Goal: Task Accomplishment & Management: Use online tool/utility

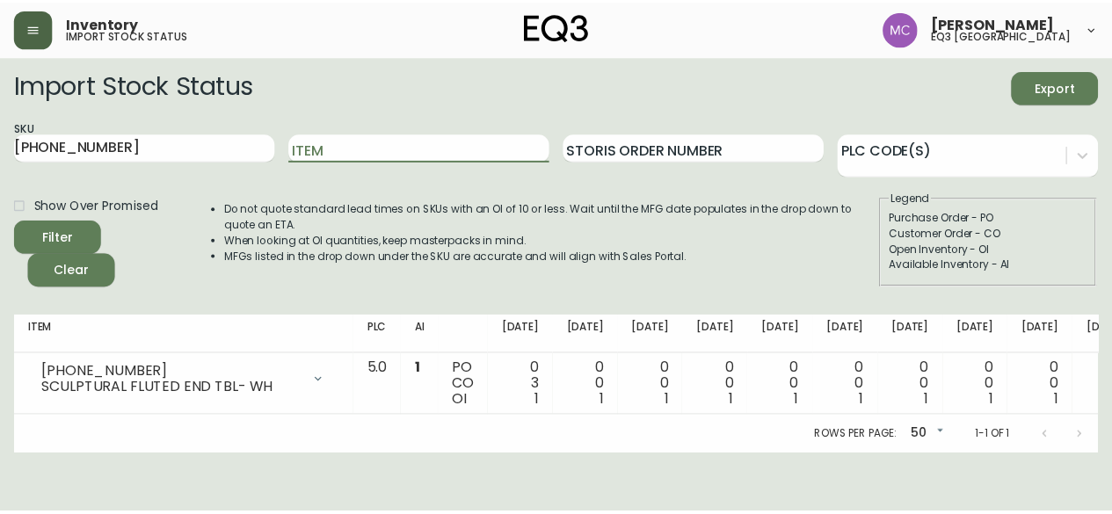
scroll to position [0, 81]
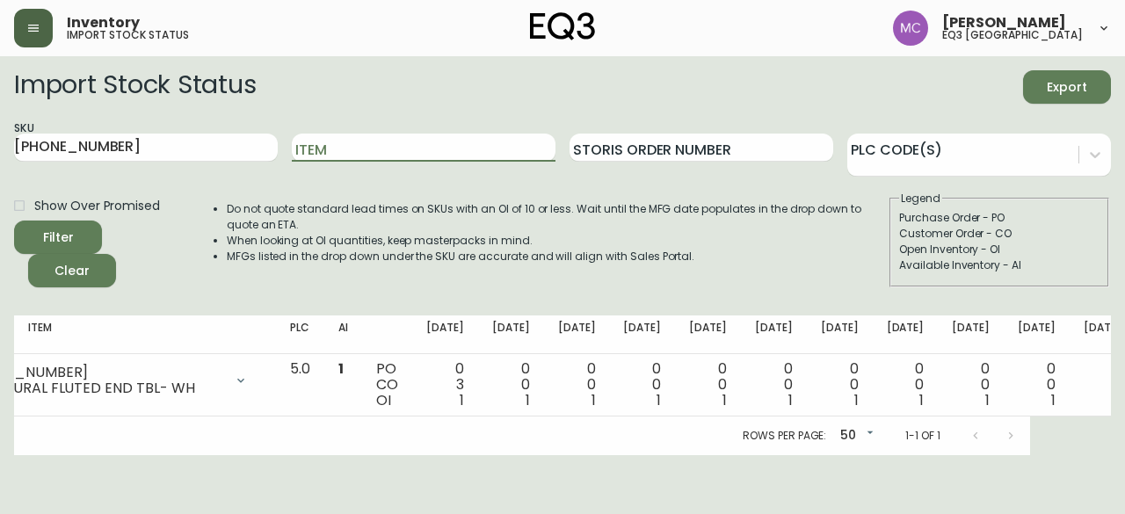
click at [36, 22] on icon "button" at bounding box center [33, 28] width 14 height 14
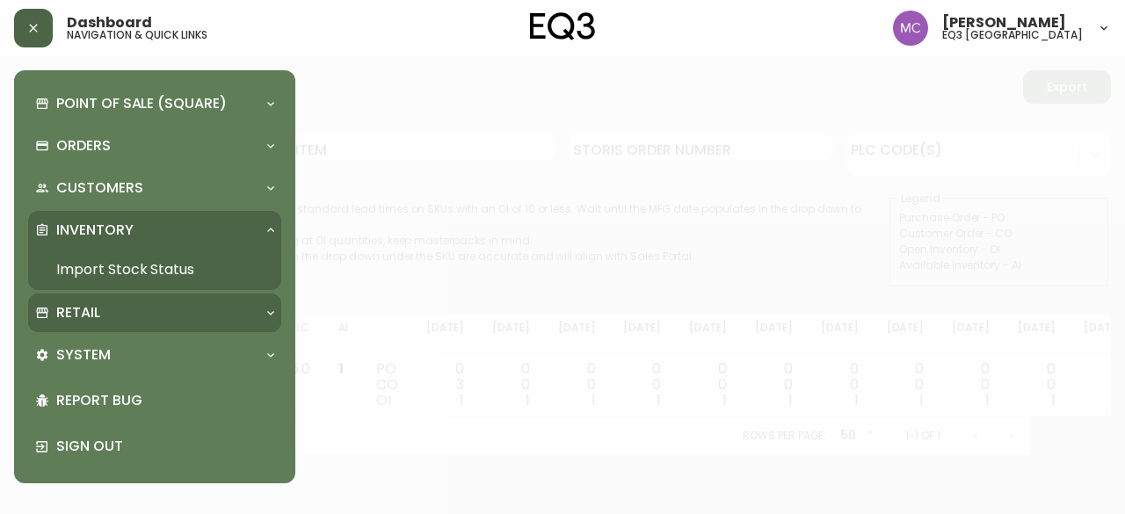
click at [71, 316] on p "Retail" at bounding box center [78, 312] width 44 height 19
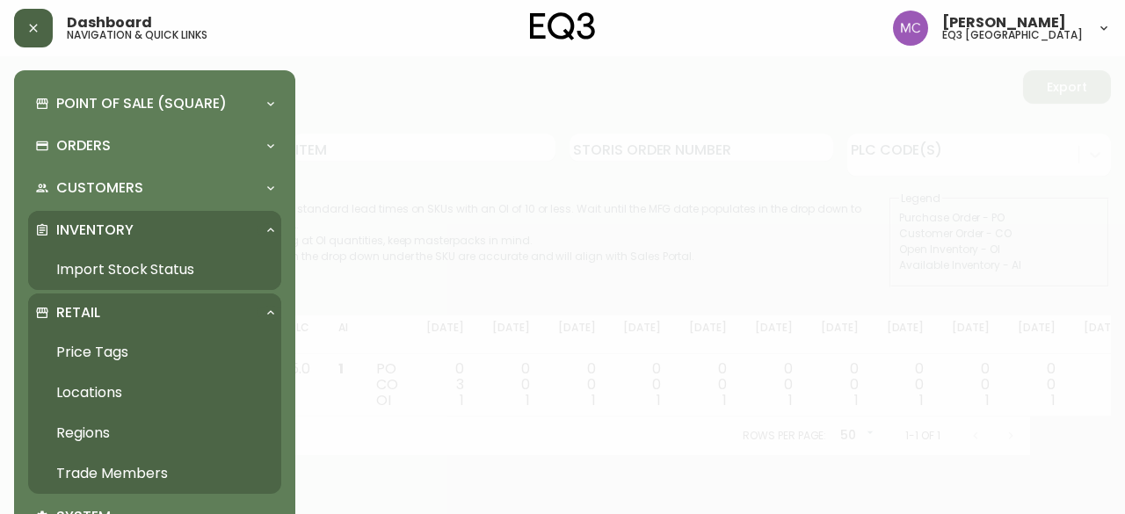
click at [106, 465] on link "Trade Members" at bounding box center [154, 473] width 253 height 40
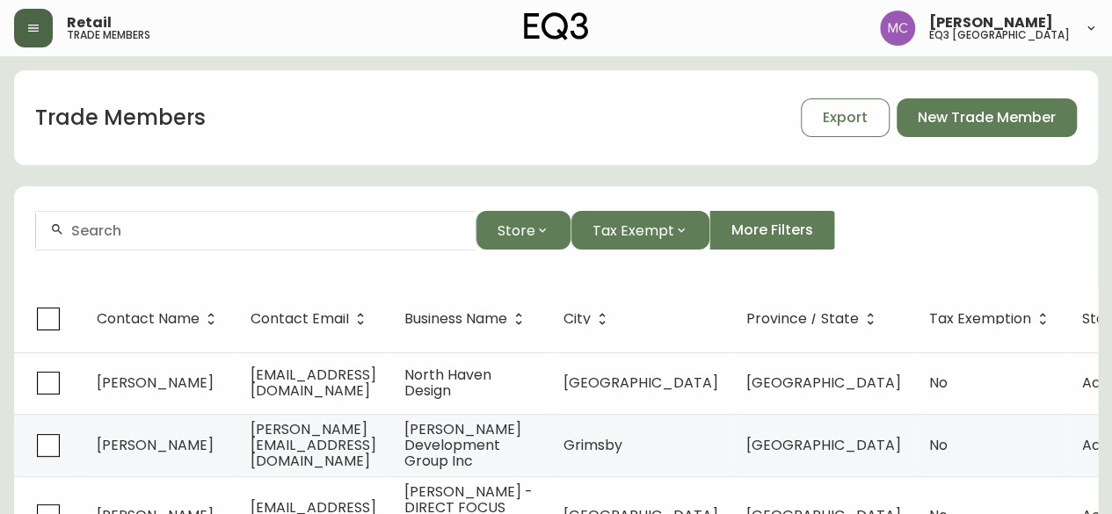
click at [137, 241] on div at bounding box center [255, 231] width 439 height 40
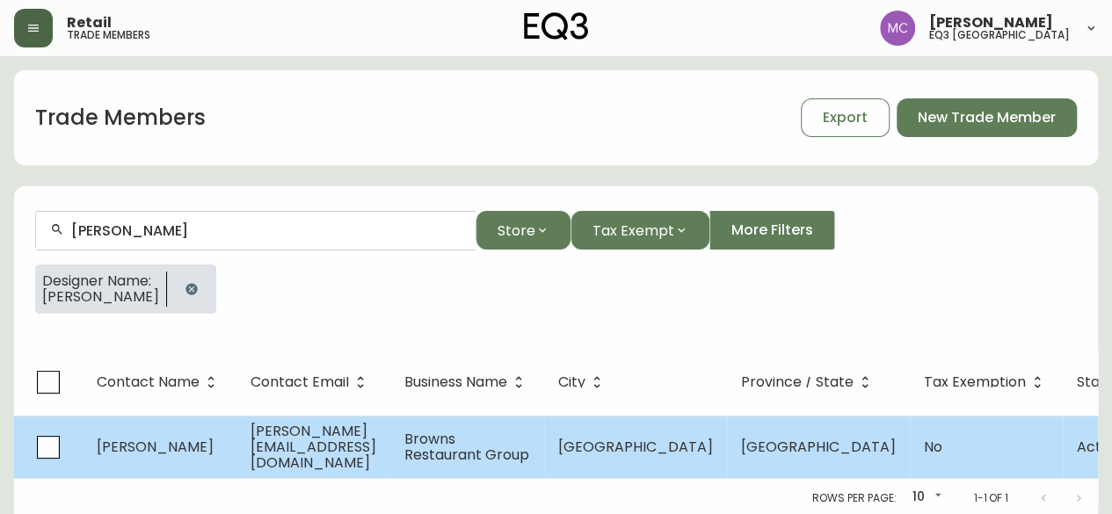
type input "[PERSON_NAME]"
click at [322, 442] on span "[PERSON_NAME][EMAIL_ADDRESS][DOMAIN_NAME]" at bounding box center [313, 447] width 126 height 52
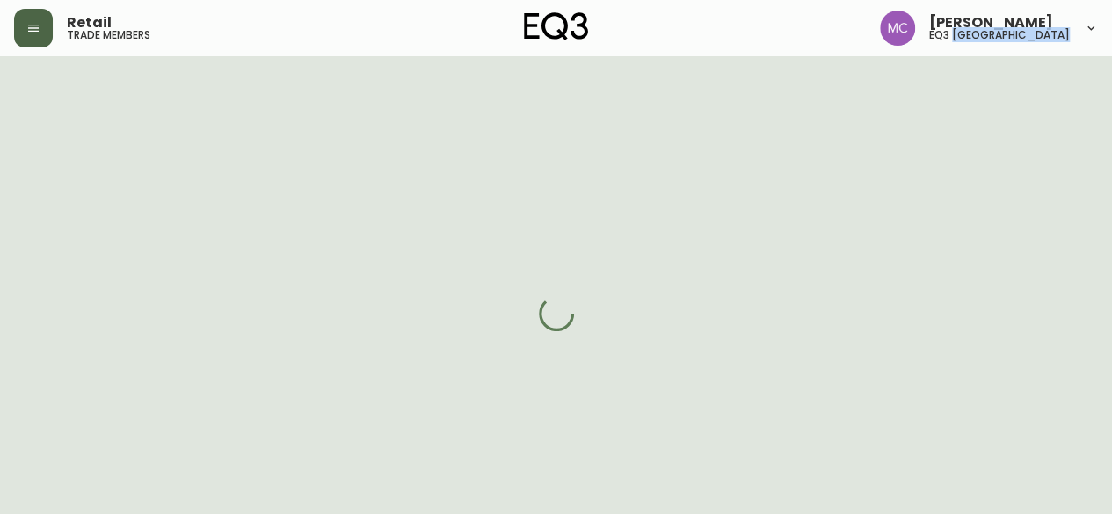
click at [322, 70] on html "Retail trade members [PERSON_NAME] eq3 [GEOGRAPHIC_DATA]" at bounding box center [556, 35] width 1112 height 70
select select "BC"
select select "CA"
select select "CA_EN"
select select "Other"
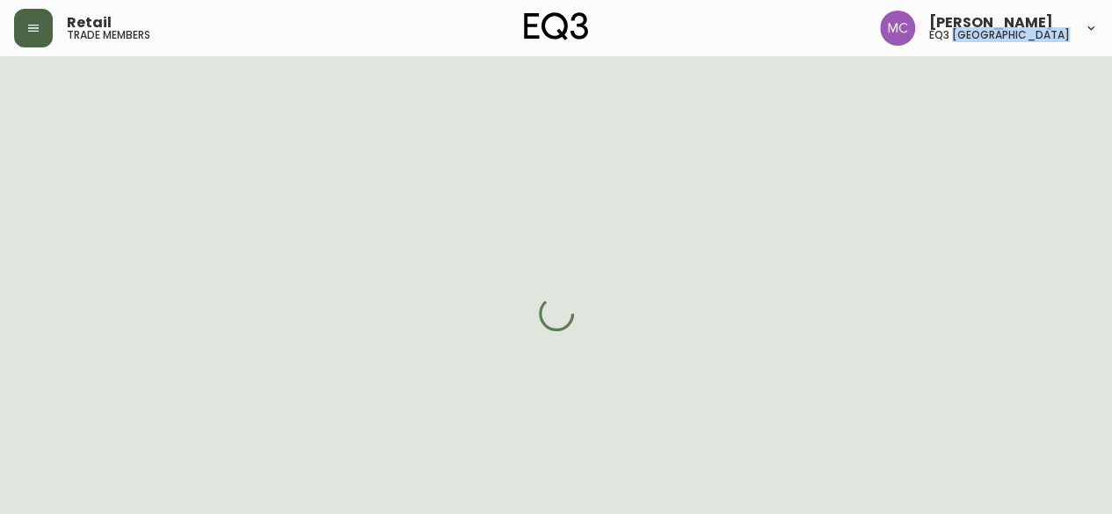
select select "Other"
select select "cjw10z96p001r6gs00juufhhe"
select select "false"
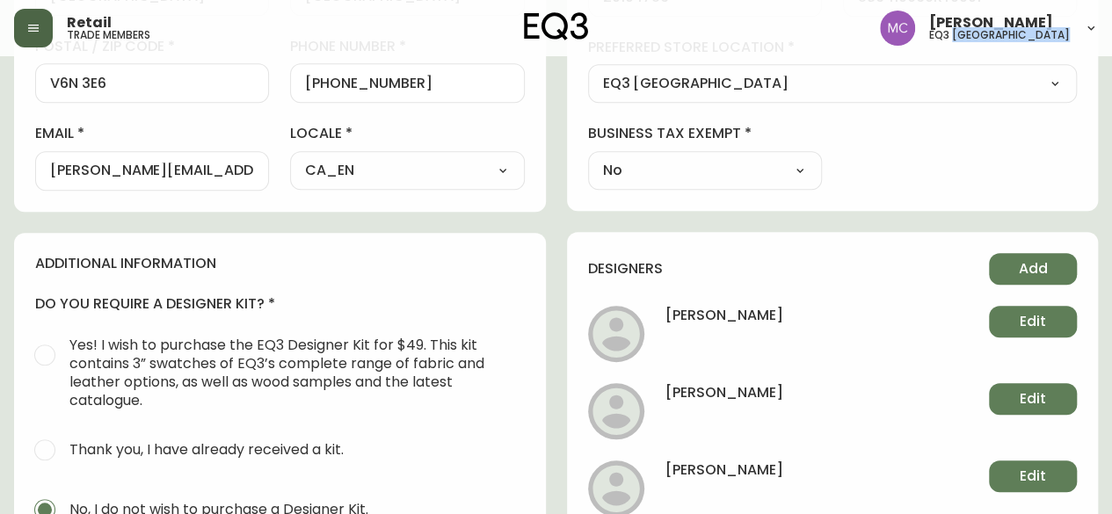
scroll to position [616, 0]
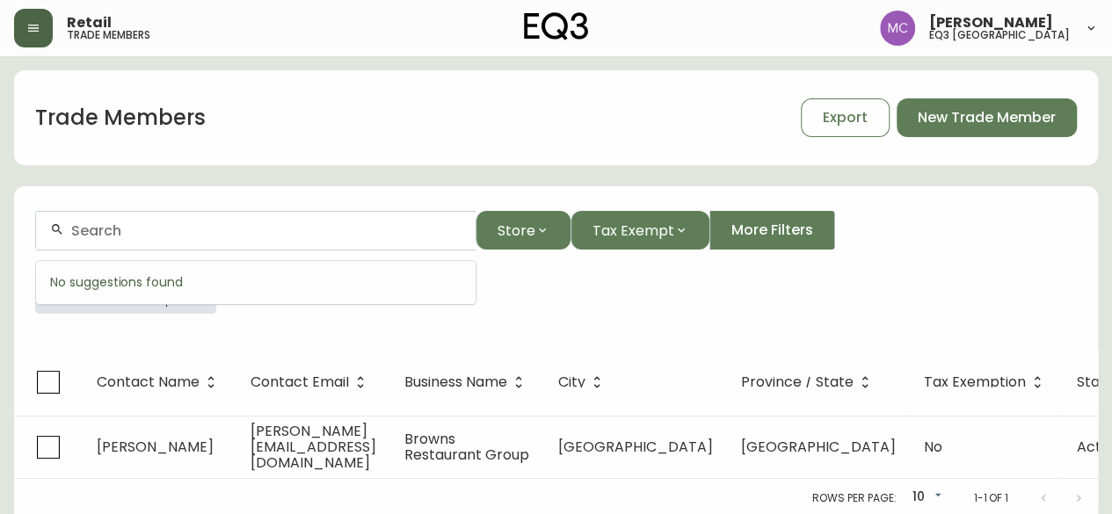
drag, startPoint x: 142, startPoint y: 223, endPoint x: 6, endPoint y: 220, distance: 136.3
click at [6, 220] on main "Trade Members Export New Trade Member Store Tax Exempt More Filters Designer Na…" at bounding box center [556, 286] width 1112 height 461
type input "studios design"
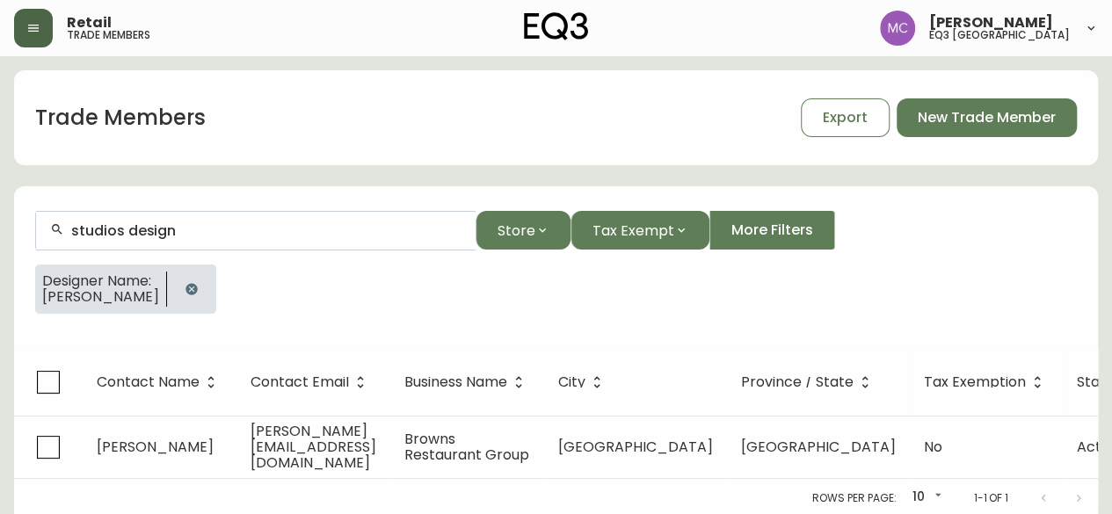
click at [285, 204] on form "studios design Store Tax Exempt More Filters Designer Name: [PERSON_NAME]" at bounding box center [556, 269] width 1084 height 159
drag, startPoint x: 241, startPoint y: 240, endPoint x: 17, endPoint y: 215, distance: 225.5
click at [17, 215] on form "studios design Store Tax Exempt More Filters Designer Name: [PERSON_NAME]" at bounding box center [556, 269] width 1084 height 159
drag, startPoint x: 175, startPoint y: 232, endPoint x: 0, endPoint y: 223, distance: 175.1
click at [0, 223] on main "Trade Members Export New Trade Member studios design Store Tax Exempt More Filt…" at bounding box center [556, 286] width 1112 height 461
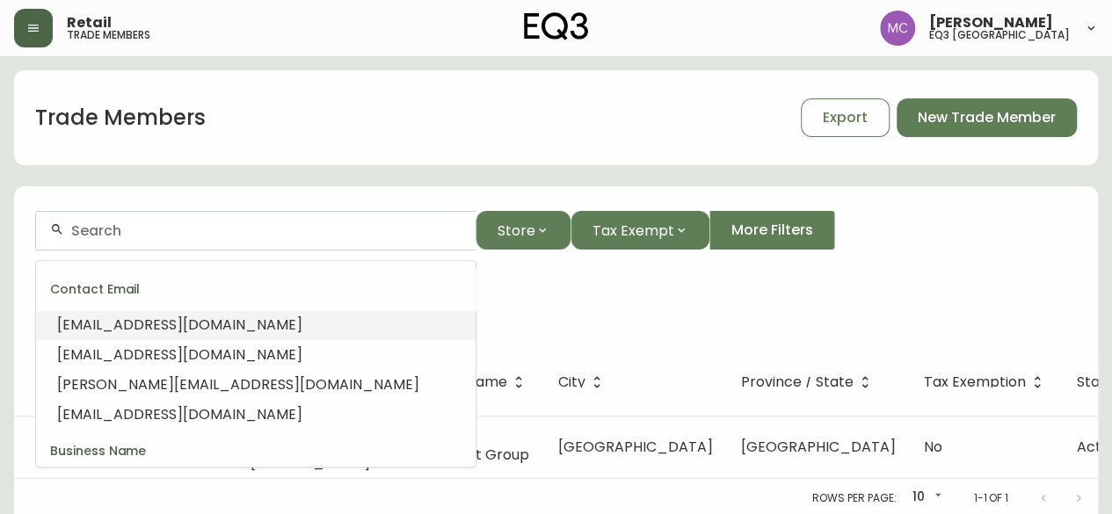
paste input "[EMAIL_ADDRESS][DOMAIN_NAME]"
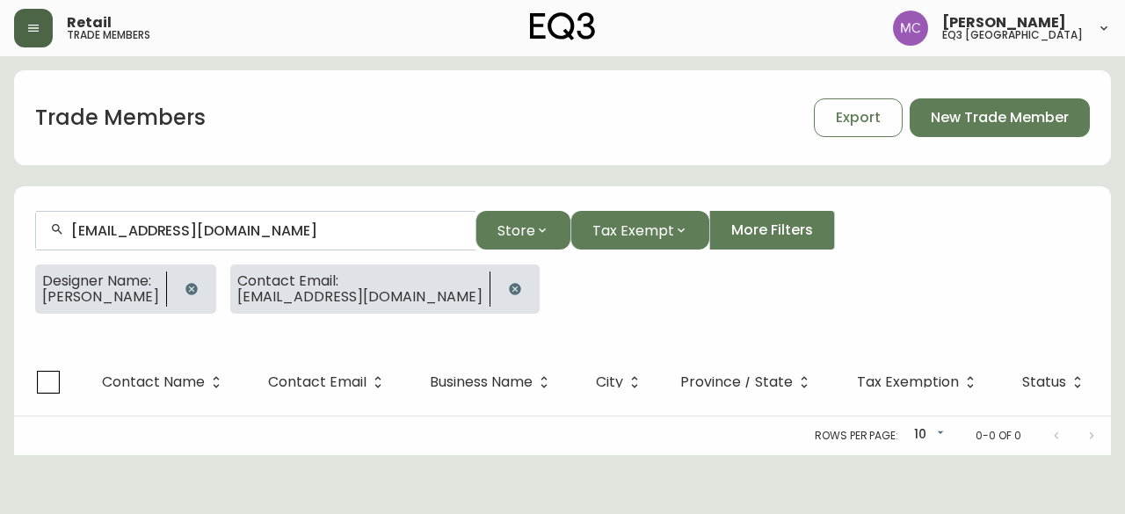
type input "[EMAIL_ADDRESS][DOMAIN_NAME]"
click at [197, 292] on button "button" at bounding box center [191, 289] width 35 height 35
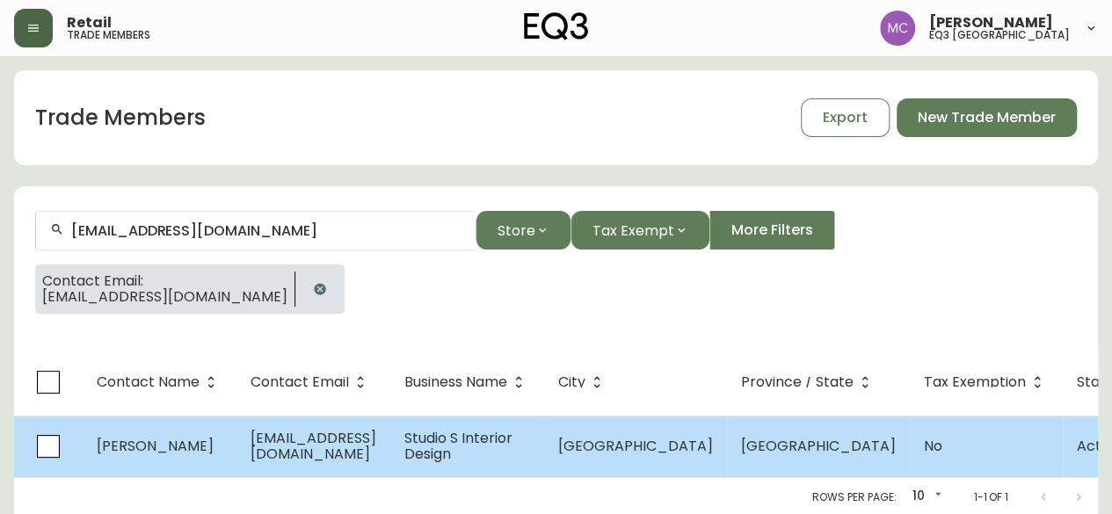
click at [475, 469] on td "Studio S Interior Design" at bounding box center [467, 447] width 154 height 62
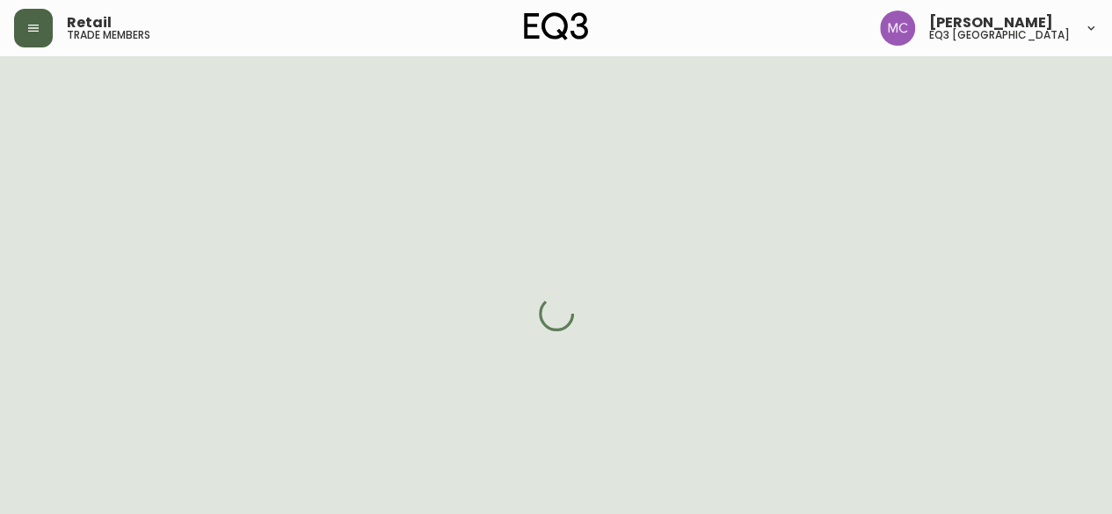
select select "BC"
select select "CA"
select select "CA_EN"
select select "Social Media"
select select "Interior Designer"
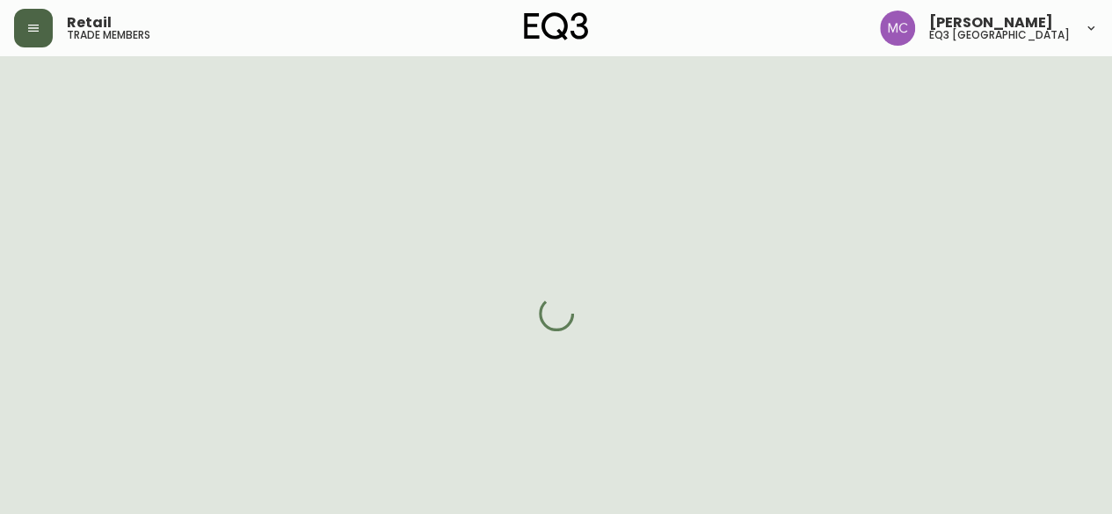
select select "cjw10z96p001r6gs00juufhhe"
select select "false"
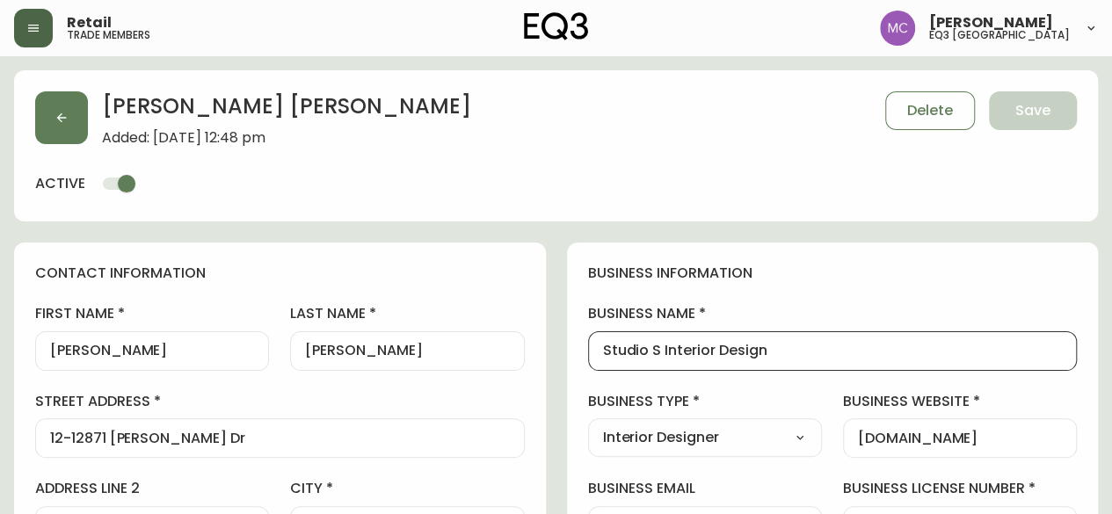
drag, startPoint x: 787, startPoint y: 354, endPoint x: 599, endPoint y: 324, distance: 190.4
click at [599, 324] on div "business name Studio S Interior Design" at bounding box center [833, 337] width 490 height 66
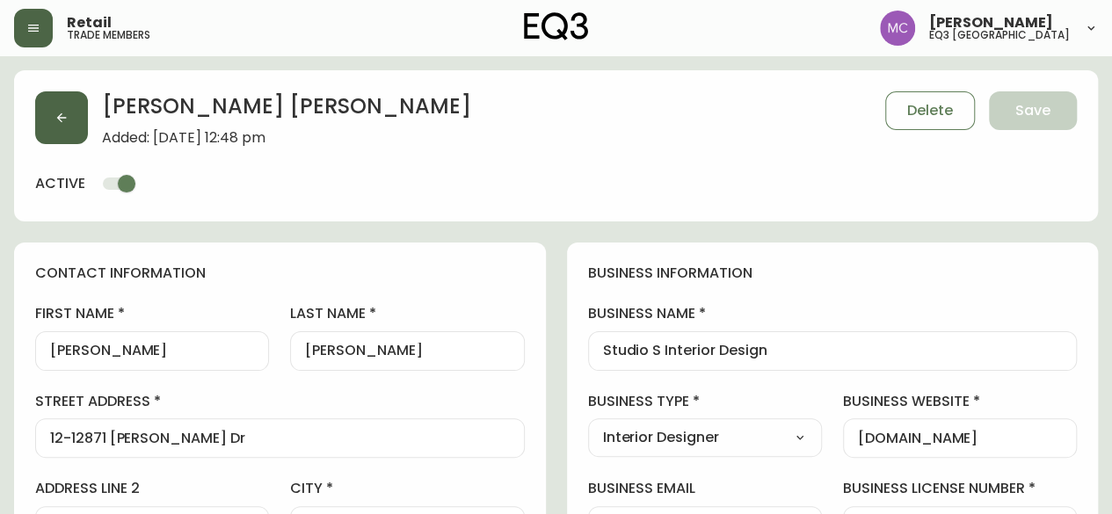
click at [53, 108] on button "button" at bounding box center [61, 117] width 53 height 53
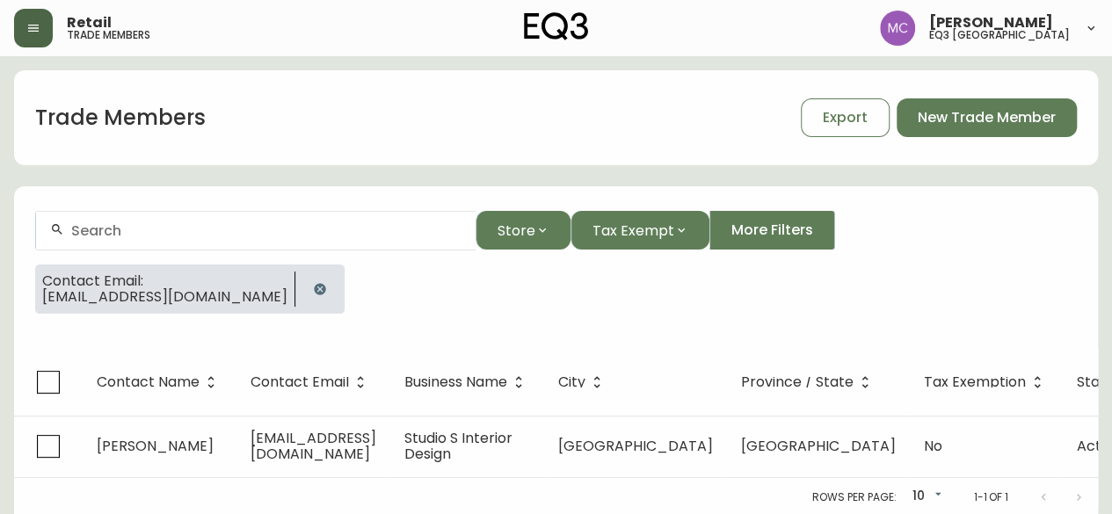
click at [32, 38] on button "button" at bounding box center [33, 28] width 39 height 39
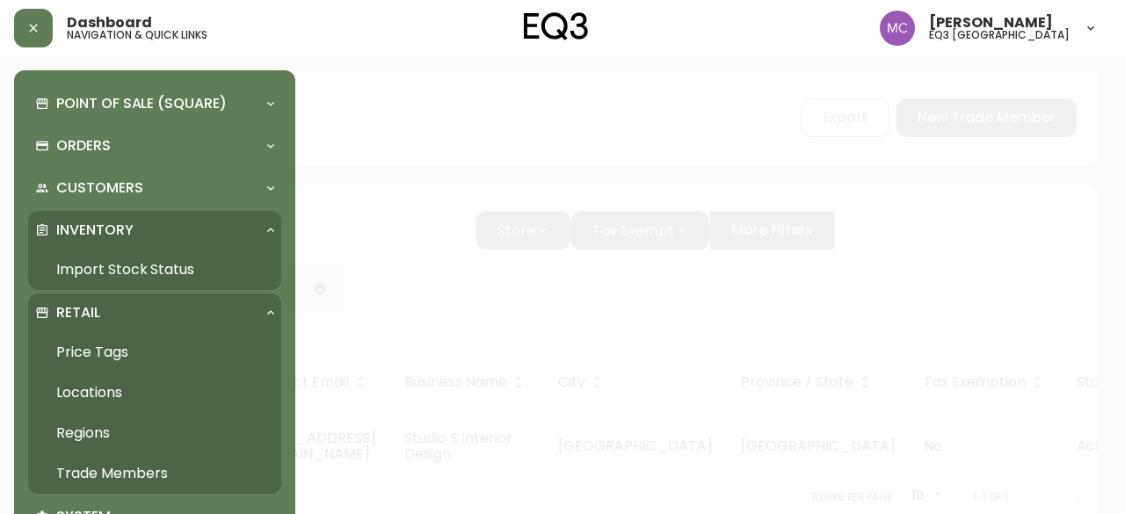
click at [74, 269] on link "Import Stock Status" at bounding box center [154, 270] width 253 height 40
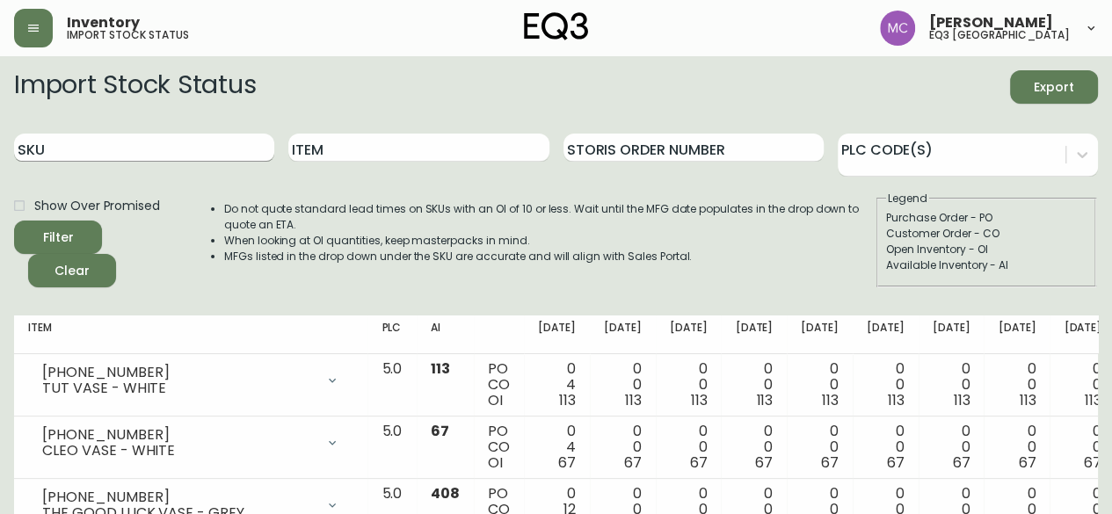
click at [79, 154] on input "SKU" at bounding box center [144, 148] width 260 height 28
paste input "[PHONE_NUMBER]"
type input "[PHONE_NUMBER]"
click at [14, 221] on button "Filter" at bounding box center [58, 237] width 88 height 33
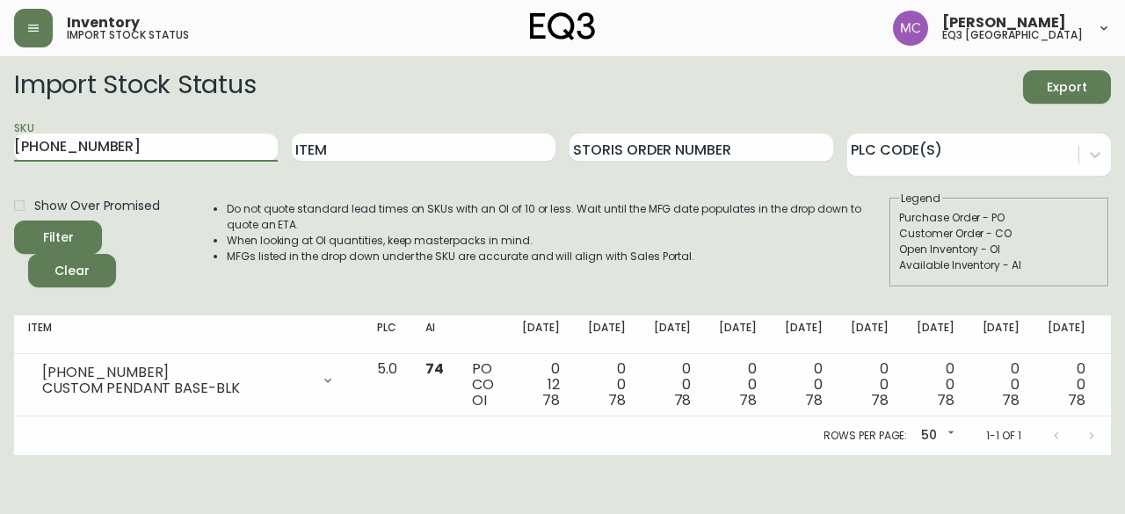
drag, startPoint x: 127, startPoint y: 139, endPoint x: 0, endPoint y: 122, distance: 128.5
click at [0, 122] on main "Import Stock Status Export SKU [PHONE_NUMBER] Item Storis Order Number PLC Code…" at bounding box center [562, 255] width 1125 height 399
paste input "[PHONE_NUMBER]"
type input "[PHONE_NUMBER]"
click at [14, 221] on button "Filter" at bounding box center [58, 237] width 88 height 33
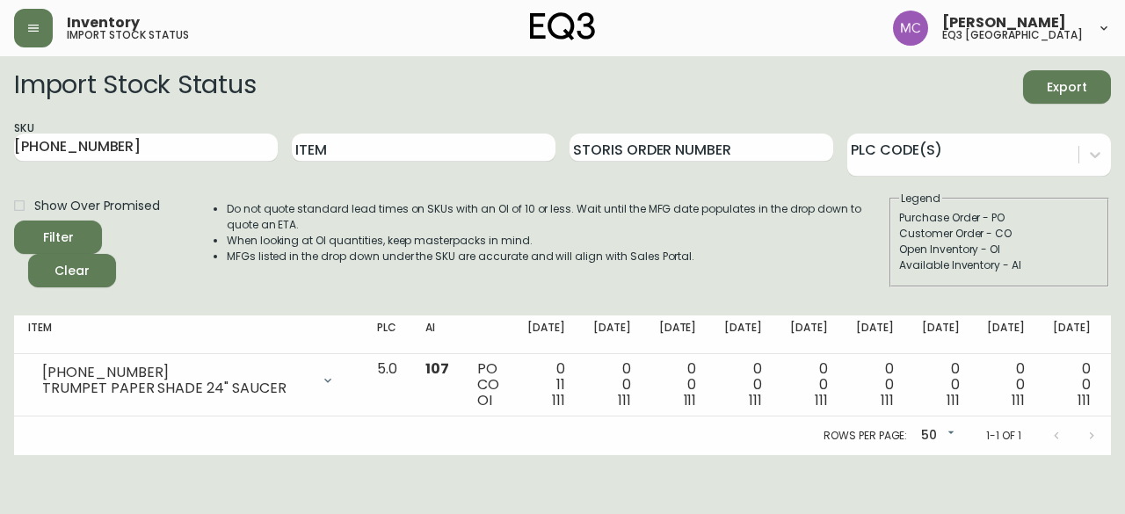
click at [1124, 59] on main "Import Stock Status Export SKU [PHONE_NUMBER] Item Storis Order Number PLC Code…" at bounding box center [562, 255] width 1125 height 399
